Goal: Task Accomplishment & Management: Manage account settings

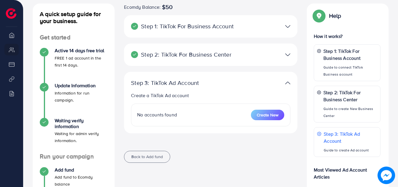
scroll to position [87, 0]
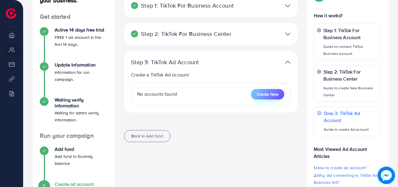
click at [253, 94] on button "Create New" at bounding box center [267, 94] width 33 height 11
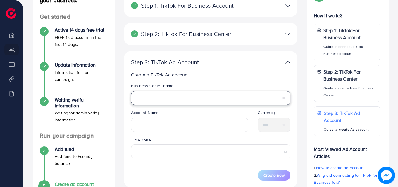
click at [272, 97] on select "*********" at bounding box center [210, 98] width 159 height 14
select select "**********"
click at [131, 91] on select "*********" at bounding box center [210, 98] width 159 height 14
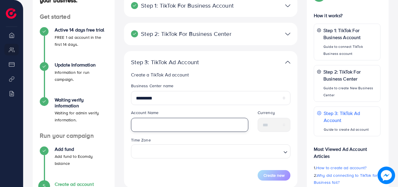
click at [216, 123] on input "text" at bounding box center [189, 125] width 117 height 14
type input "********"
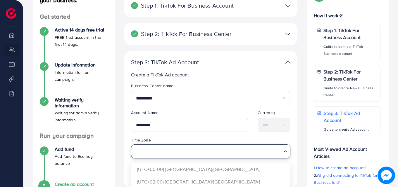
click at [285, 153] on icon "Search for option" at bounding box center [286, 152] width 6 height 6
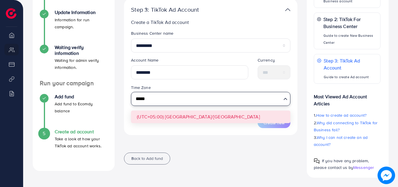
scroll to position [140, 0]
type input "*****"
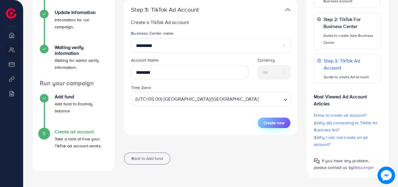
click at [274, 122] on span "Create new" at bounding box center [274, 123] width 21 height 6
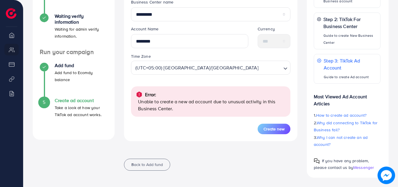
scroll to position [0, 0]
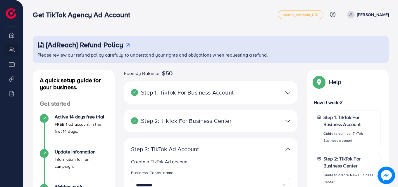
click at [12, 50] on li "My ad accounts" at bounding box center [11, 50] width 23 height 12
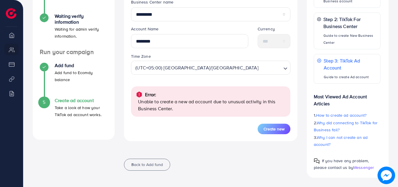
scroll to position [152, 0]
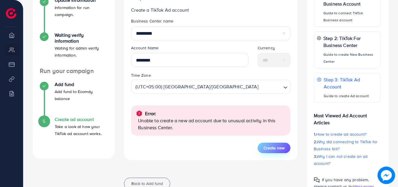
click at [275, 147] on span "Create new" at bounding box center [274, 148] width 21 height 6
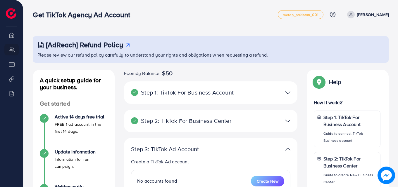
click at [349, 14] on link "Muhammad shehryar" at bounding box center [367, 15] width 44 height 8
click at [349, 35] on span "Log out" at bounding box center [354, 34] width 16 height 7
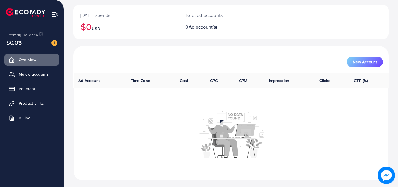
scroll to position [68, 0]
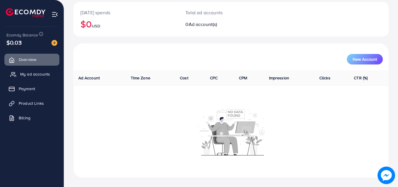
click at [32, 73] on span "My ad accounts" at bounding box center [35, 74] width 30 height 6
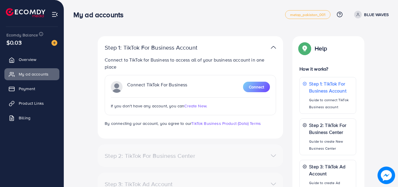
click at [195, 106] on span "Create New." at bounding box center [195, 106] width 23 height 6
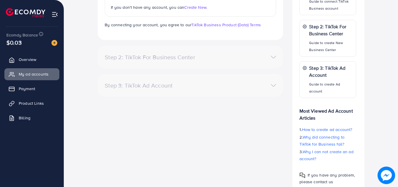
scroll to position [120, 0]
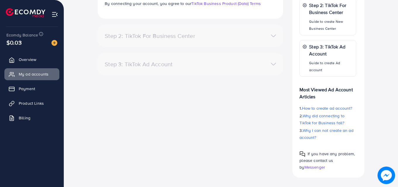
click at [55, 14] on img at bounding box center [54, 14] width 7 height 7
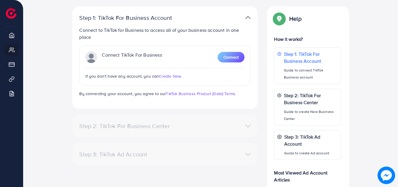
scroll to position [0, 0]
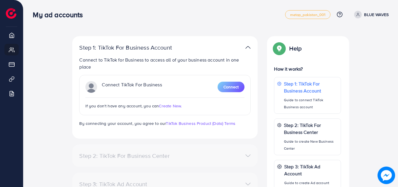
click at [362, 17] on link "BLUE WAVES" at bounding box center [370, 15] width 37 height 8
click at [353, 38] on span "Profile" at bounding box center [352, 34] width 13 height 7
select select "********"
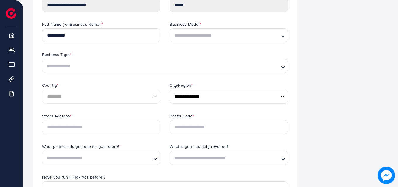
scroll to position [72, 0]
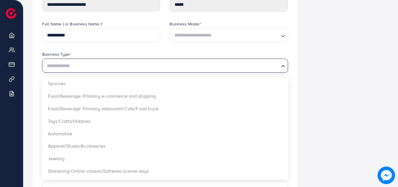
click at [119, 70] on input "Search for option" at bounding box center [162, 66] width 234 height 9
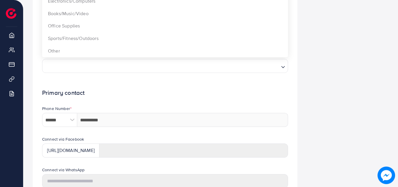
scroll to position [195, 0]
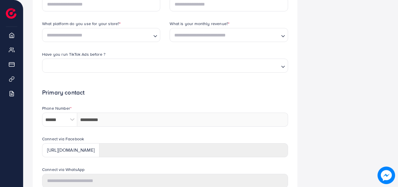
click at [29, 58] on div "**********" at bounding box center [165, 49] width 274 height 416
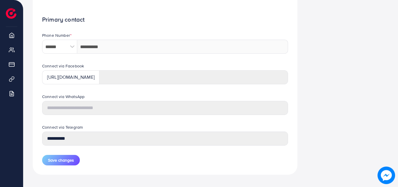
scroll to position [268, 0]
click at [39, 88] on div "Connect via Facebook https://www.facebook.com/" at bounding box center [164, 78] width 255 height 31
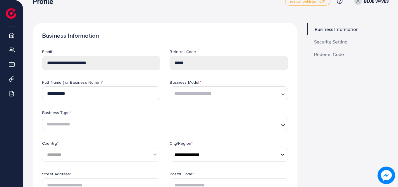
scroll to position [0, 0]
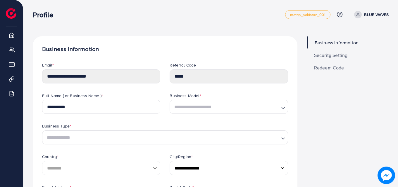
click at [328, 55] on span "Security Setting" at bounding box center [331, 55] width 34 height 5
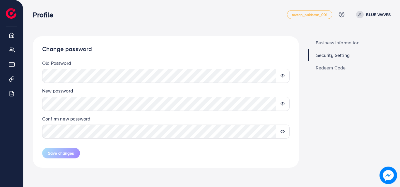
click at [331, 42] on span "Business Information" at bounding box center [337, 42] width 44 height 5
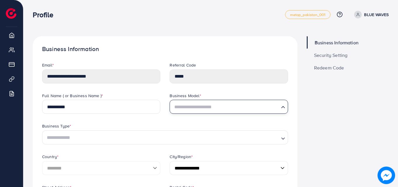
click at [200, 108] on input "Search for option" at bounding box center [225, 107] width 106 height 9
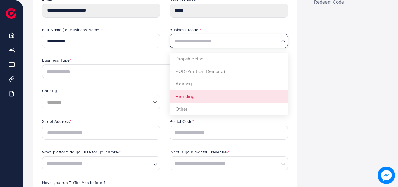
scroll to position [66, 0]
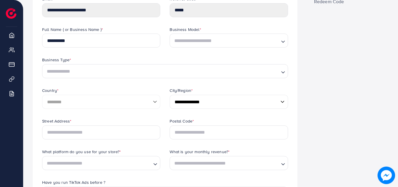
click at [346, 74] on div "Business Information Security Setting Redeem Code" at bounding box center [347, 178] width 91 height 416
click at [124, 42] on input "**********" at bounding box center [101, 41] width 118 height 14
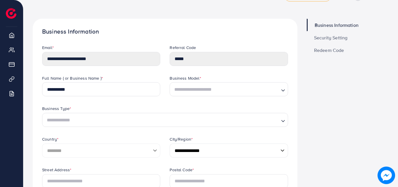
scroll to position [15, 0]
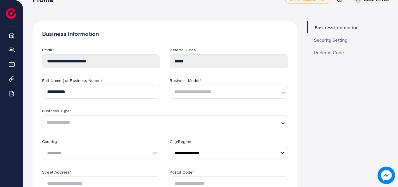
click at [337, 38] on span "Security Setting" at bounding box center [331, 40] width 34 height 5
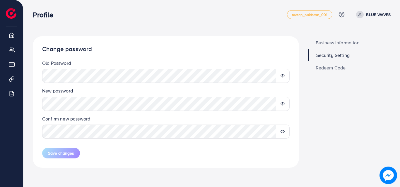
click at [323, 67] on span "Redeem Code" at bounding box center [330, 68] width 30 height 5
click at [107, 20] on div "Profile metap_pakistan_001 Help Center Contact Support Plans and Pricing Term a…" at bounding box center [211, 14] width 357 height 16
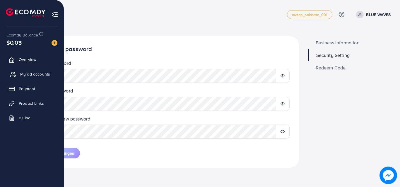
click at [34, 77] on span "My ad accounts" at bounding box center [35, 74] width 30 height 6
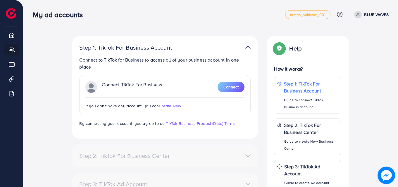
click at [162, 107] on span "Create New." at bounding box center [170, 106] width 23 height 6
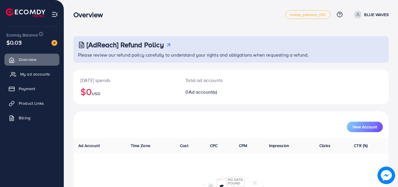
click at [25, 75] on span "My ad accounts" at bounding box center [35, 74] width 30 height 6
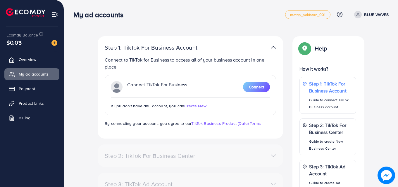
click at [202, 106] on span "Create New." at bounding box center [195, 106] width 23 height 6
click at [30, 93] on link "Payment" at bounding box center [31, 89] width 55 height 12
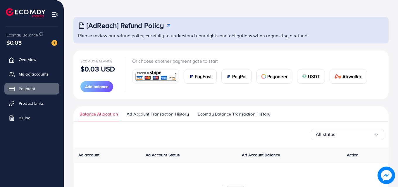
scroll to position [19, 0]
click at [160, 114] on span "Ad Account Transaction History" at bounding box center [158, 115] width 62 height 6
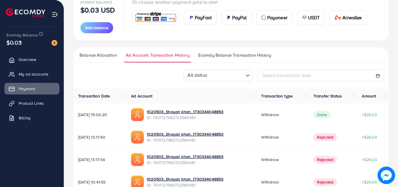
scroll to position [79, 0]
click at [224, 52] on span "Ecomdy Balance Transaction History" at bounding box center [234, 55] width 73 height 6
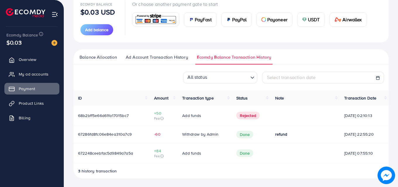
scroll to position [77, 0]
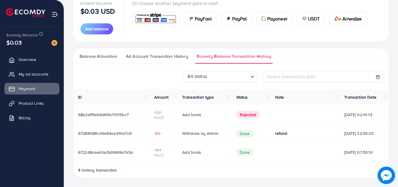
click at [194, 97] on span "Transaction type" at bounding box center [198, 97] width 32 height 6
click at [241, 97] on span "Status" at bounding box center [242, 97] width 12 height 6
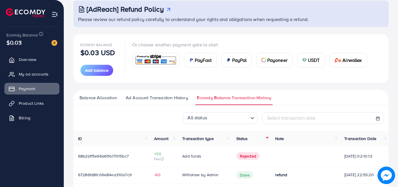
scroll to position [35, 0]
click at [175, 101] on span "Ad Account Transaction History" at bounding box center [157, 98] width 62 height 6
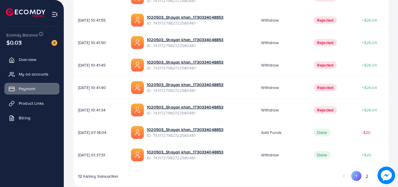
scroll to position [249, 0]
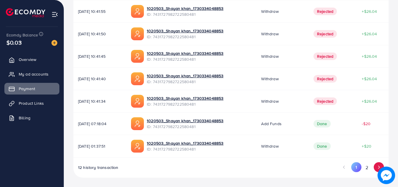
click at [380, 165] on icon "Go to next page" at bounding box center [378, 167] width 5 height 5
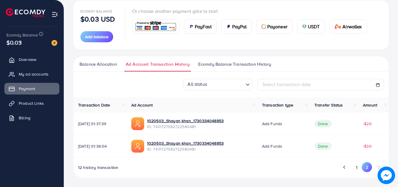
scroll to position [69, 0]
click at [102, 65] on span "Balance Allocation" at bounding box center [98, 64] width 37 height 6
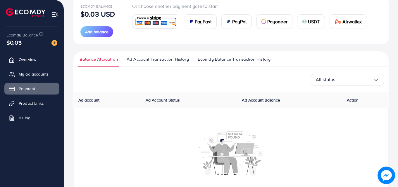
scroll to position [94, 0]
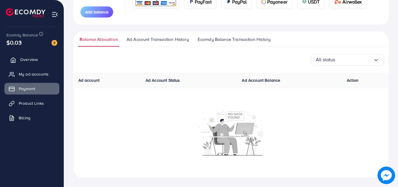
click at [37, 58] on span "Overview" at bounding box center [29, 60] width 18 height 6
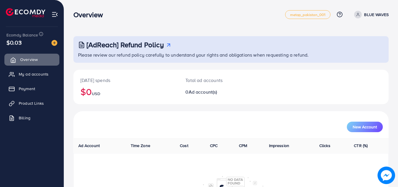
click at [37, 58] on span "Overview" at bounding box center [29, 60] width 18 height 6
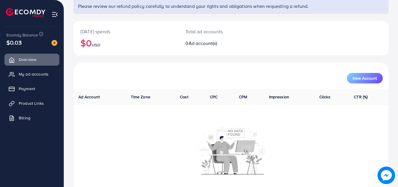
scroll to position [68, 0]
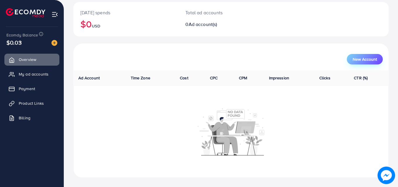
click at [361, 59] on span "New Account" at bounding box center [365, 59] width 24 height 4
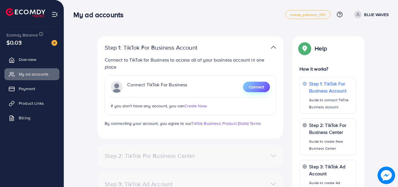
click at [266, 85] on button "Connect" at bounding box center [256, 87] width 27 height 11
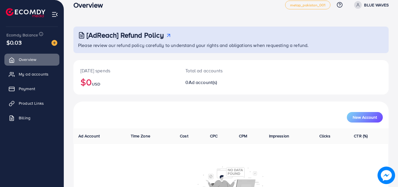
scroll to position [6, 0]
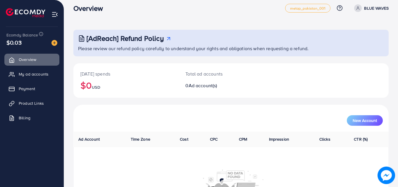
click at [361, 6] on span at bounding box center [358, 8] width 8 height 8
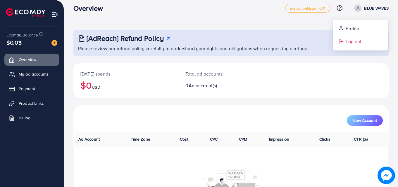
click at [354, 37] on link "Log out" at bounding box center [361, 41] width 56 height 13
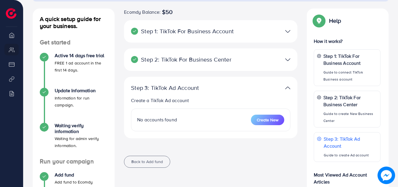
scroll to position [62, 0]
click at [257, 122] on span "Create New" at bounding box center [268, 120] width 22 height 6
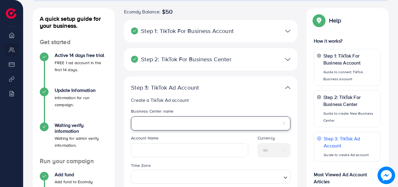
click at [210, 127] on select "*********" at bounding box center [210, 124] width 159 height 14
select select "**********"
click at [131, 117] on select "*********" at bounding box center [210, 124] width 159 height 14
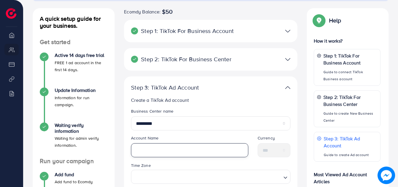
click at [197, 151] on input "text" at bounding box center [189, 151] width 117 height 14
type input "********"
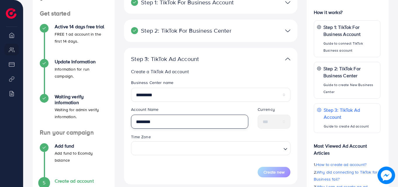
scroll to position [92, 0]
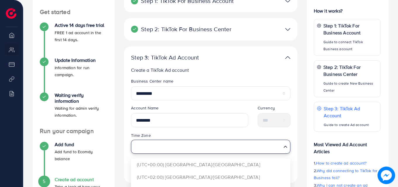
click at [191, 150] on input "Search for option" at bounding box center [207, 147] width 147 height 11
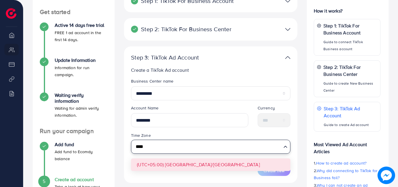
type input "****"
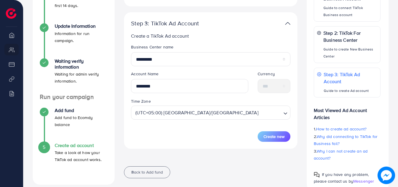
scroll to position [140, 0]
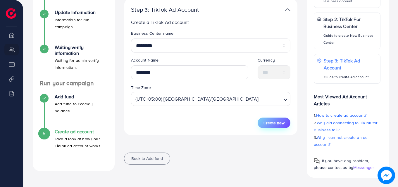
click at [279, 123] on span "Create new" at bounding box center [274, 123] width 21 height 6
